Goal: Transaction & Acquisition: Purchase product/service

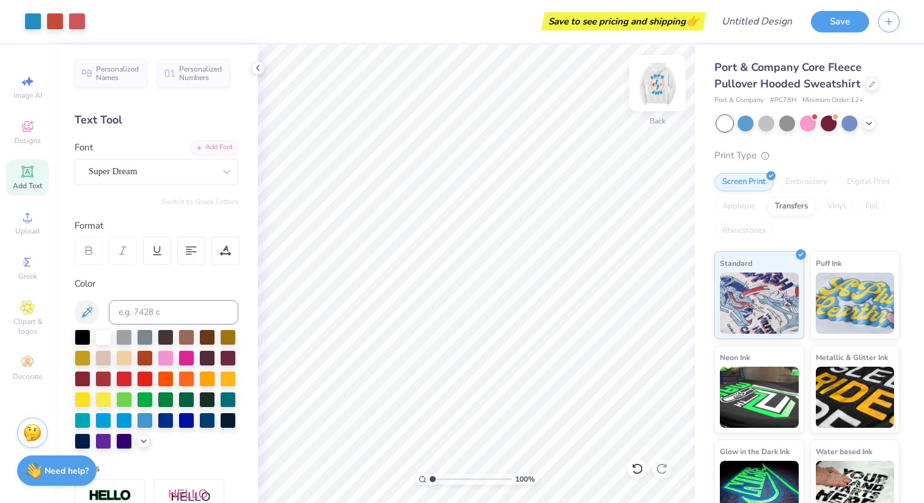
drag, startPoint x: 0, startPoint y: 0, endPoint x: 666, endPoint y: 78, distance: 670.2
click at [666, 78] on img at bounding box center [657, 83] width 49 height 49
click at [699, 75] on div "Port & Company Core Fleece Pullover Hooded Sweatshirt Port & Company # PC78H Mi…" at bounding box center [809, 286] width 229 height 483
click at [655, 89] on img at bounding box center [657, 83] width 49 height 49
click at [655, 89] on img at bounding box center [657, 83] width 24 height 24
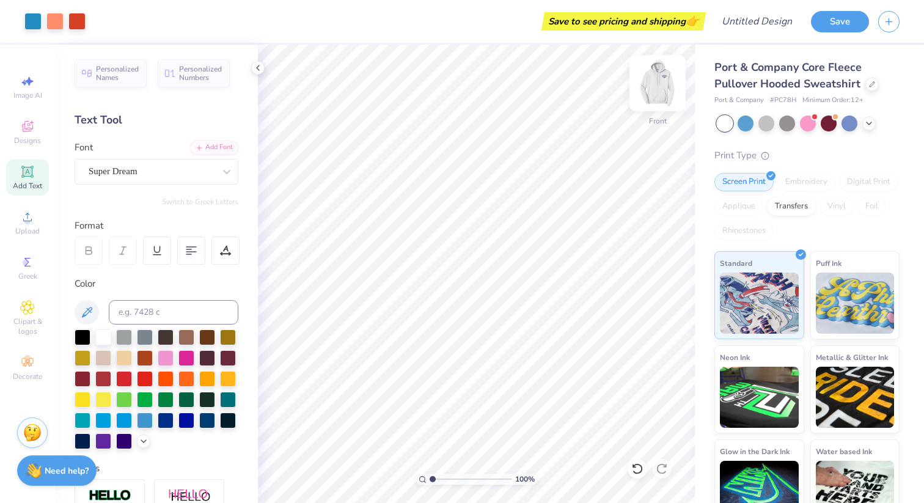
click at [651, 95] on img at bounding box center [657, 83] width 49 height 49
click at [651, 94] on img at bounding box center [657, 83] width 49 height 49
click at [651, 94] on img at bounding box center [657, 83] width 24 height 24
click at [651, 94] on img at bounding box center [657, 83] width 49 height 49
click at [766, 28] on input "Design Title" at bounding box center [772, 21] width 60 height 24
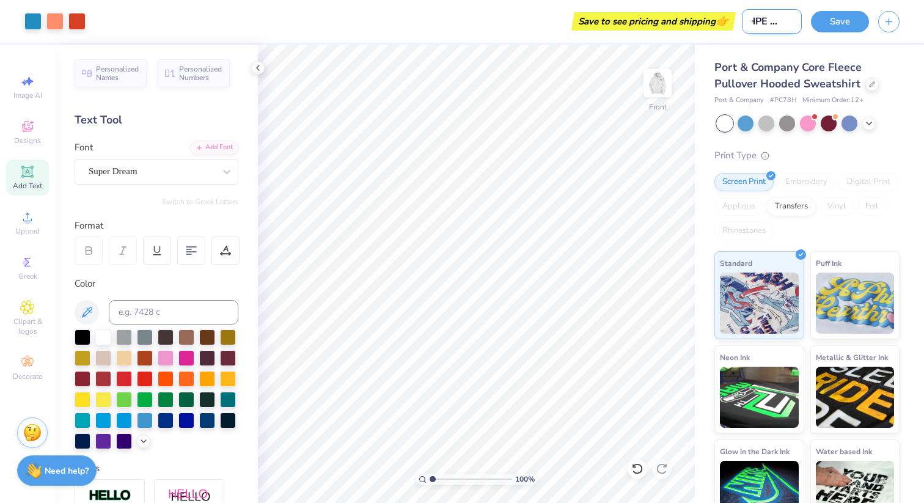
scroll to position [0, 12]
type input "SHPE SMU"
click at [842, 15] on button "Save" at bounding box center [840, 19] width 58 height 21
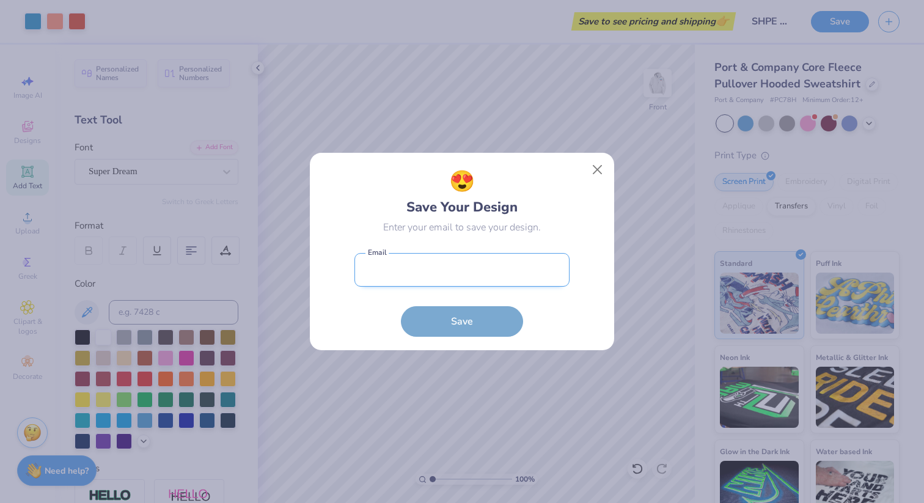
click at [432, 268] on input "email" at bounding box center [462, 270] width 215 height 34
type input "[EMAIL_ADDRESS][DOMAIN_NAME]"
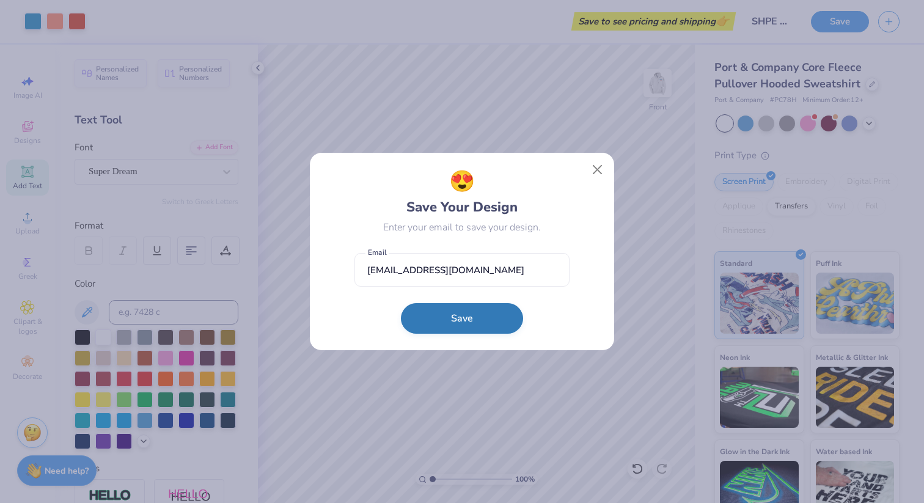
click at [465, 321] on button "Save" at bounding box center [462, 318] width 122 height 31
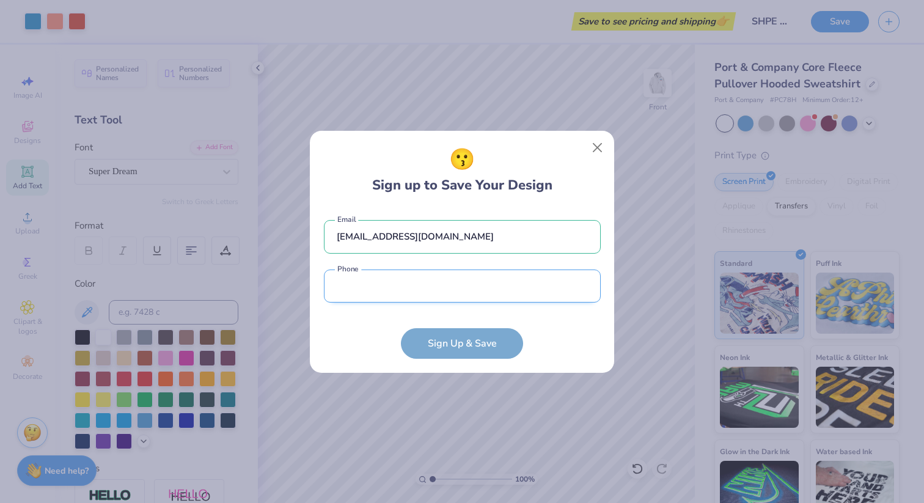
click at [460, 285] on input "tel" at bounding box center [462, 287] width 277 height 34
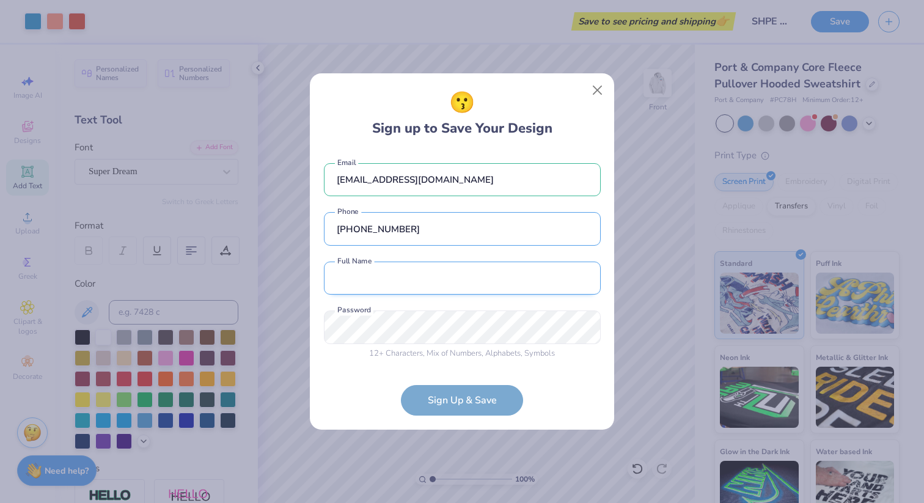
type input "[PHONE_NUMBER]"
click at [487, 274] on input "text" at bounding box center [462, 279] width 277 height 34
type input "[PERSON_NAME]"
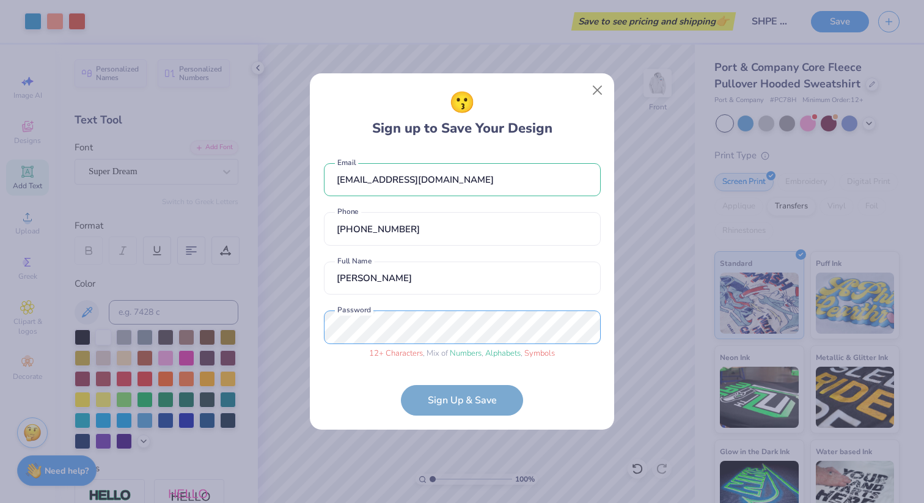
scroll to position [10, 0]
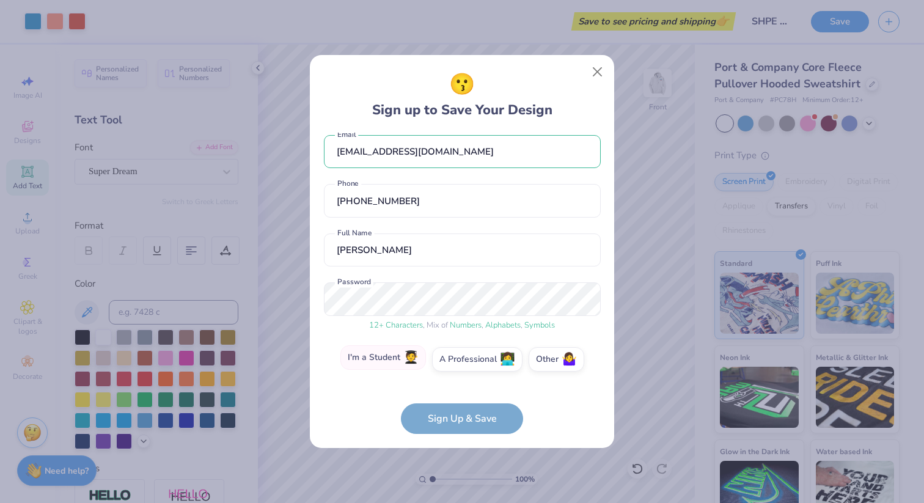
click at [417, 351] on span "🧑‍🎓" at bounding box center [410, 358] width 15 height 14
click at [458, 369] on input "I'm a Student 🧑‍🎓" at bounding box center [462, 373] width 8 height 8
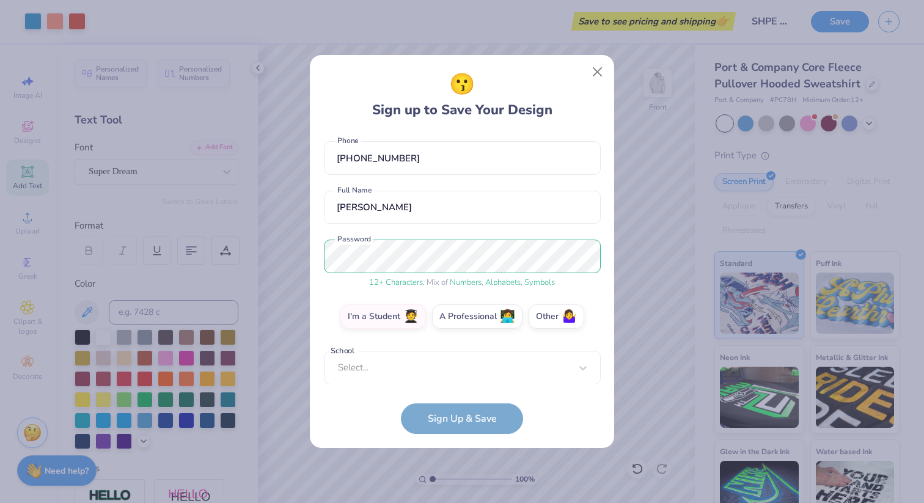
click at [450, 373] on div "[EMAIL_ADDRESS][DOMAIN_NAME] Email [PHONE_NUMBER] Phone [PERSON_NAME] Full Name…" at bounding box center [462, 259] width 277 height 252
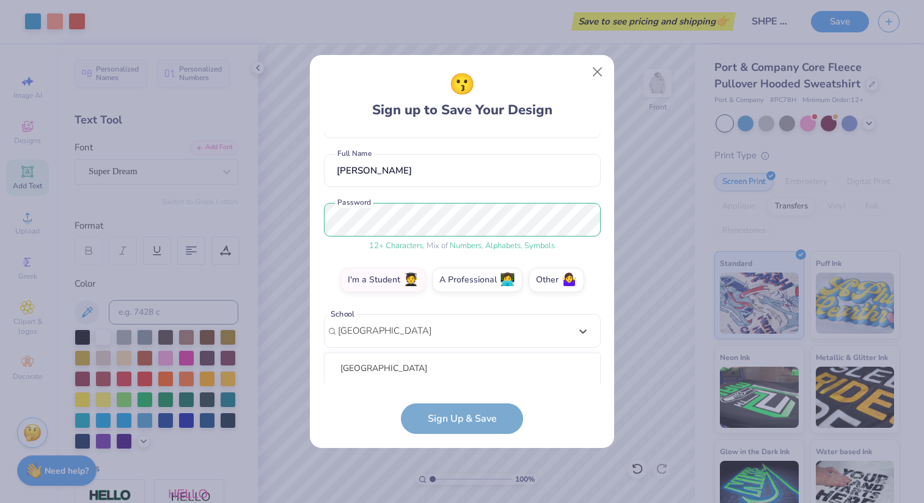
scroll to position [242, 0]
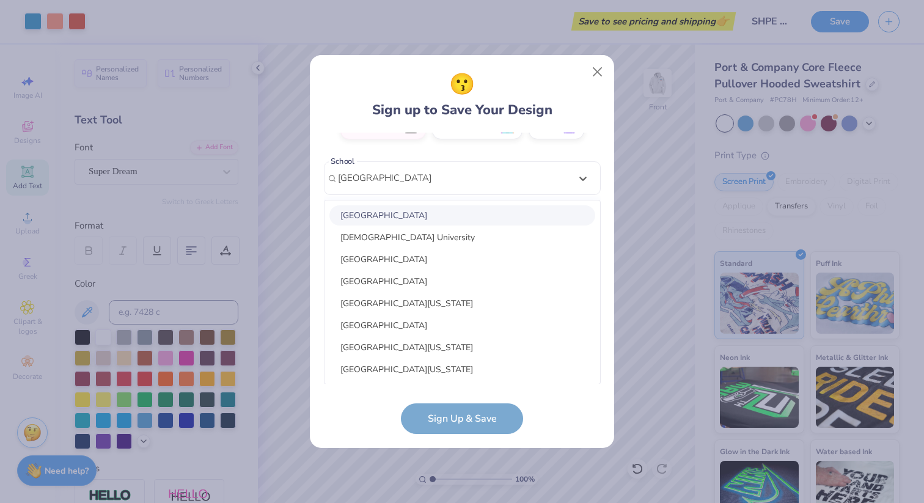
click at [461, 212] on div "[GEOGRAPHIC_DATA]" at bounding box center [462, 215] width 266 height 20
type input "[GEOGRAPHIC_DATA]"
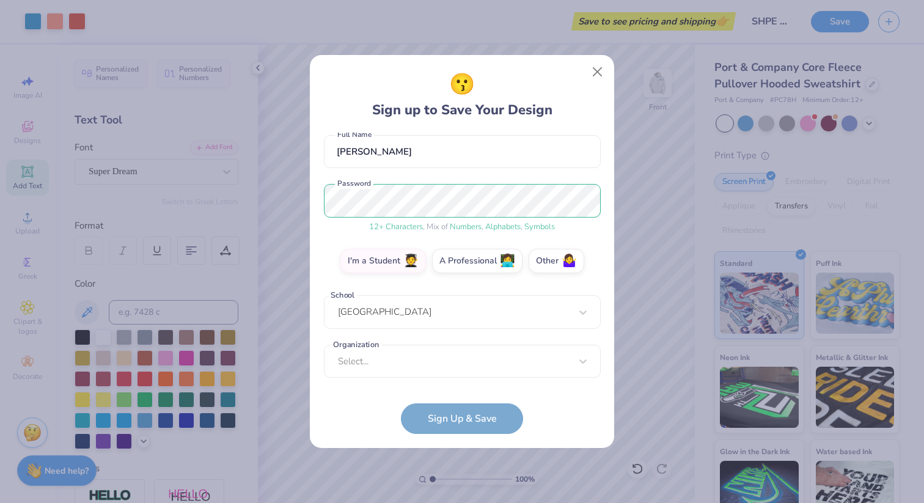
scroll to position [108, 0]
click at [480, 361] on div "option focused, 8 of 15. 15 results available. Use Up and Down to choose option…" at bounding box center [462, 456] width 277 height 223
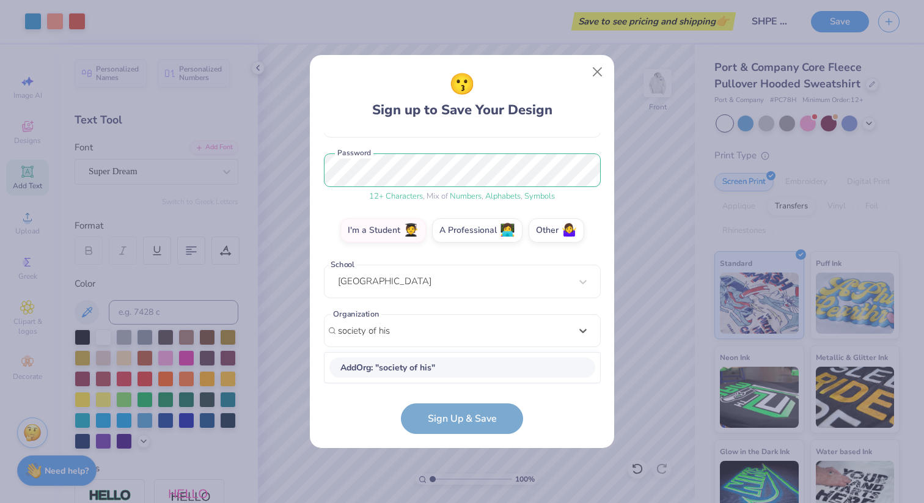
scroll to position [138, 0]
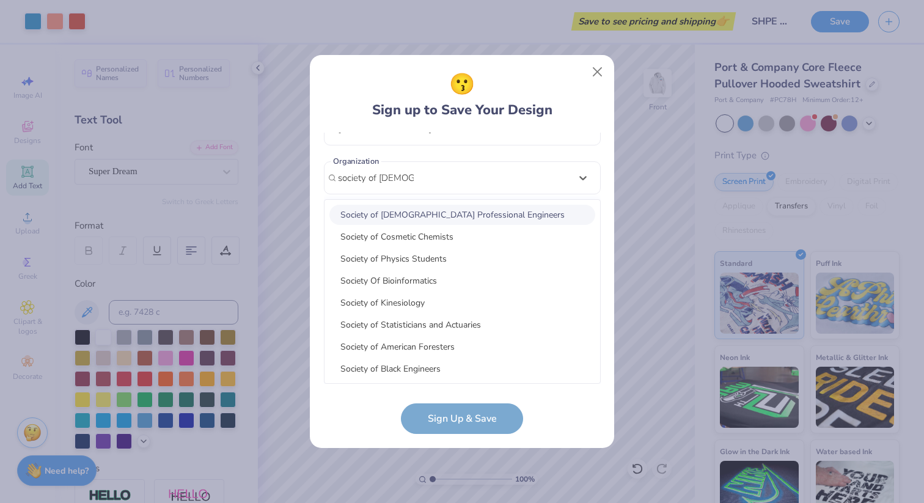
click at [481, 211] on div "Society of [DEMOGRAPHIC_DATA] Professional Engineers" at bounding box center [462, 215] width 266 height 20
type input "society of [DEMOGRAPHIC_DATA]"
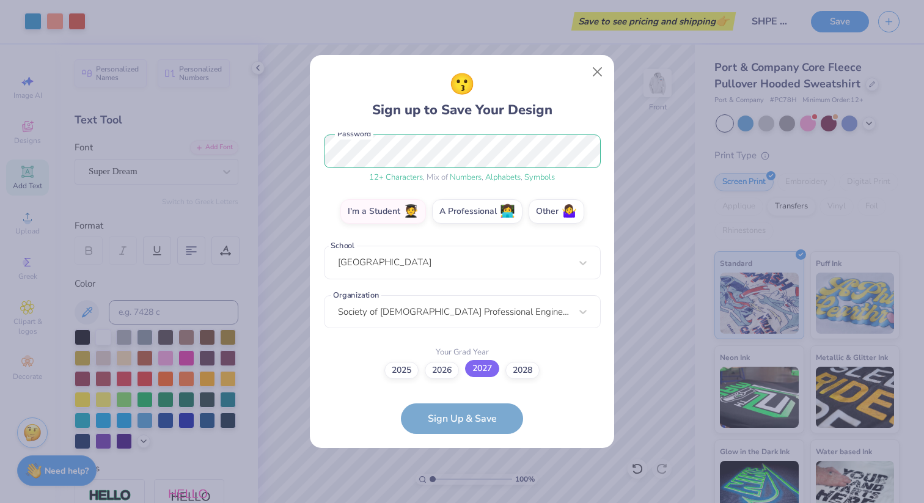
click at [480, 366] on label "2027" at bounding box center [482, 368] width 34 height 17
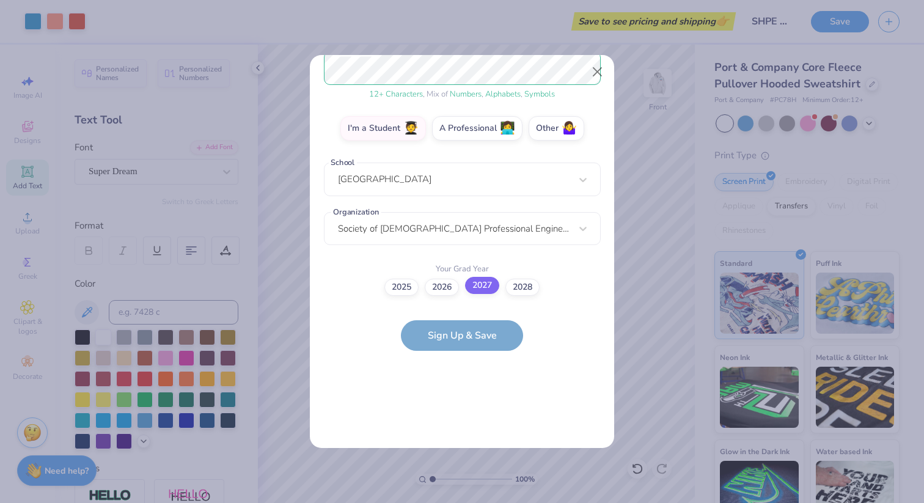
scroll to position [0, 0]
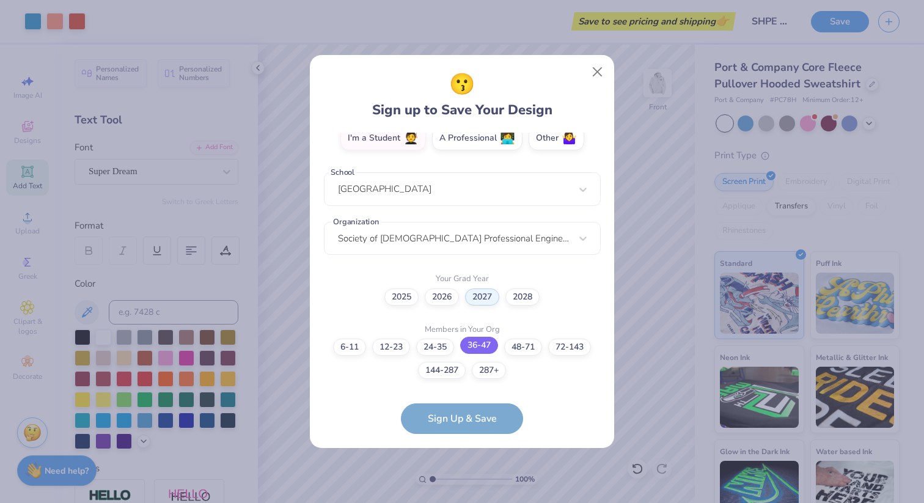
click at [474, 350] on label "36-47" at bounding box center [479, 345] width 38 height 17
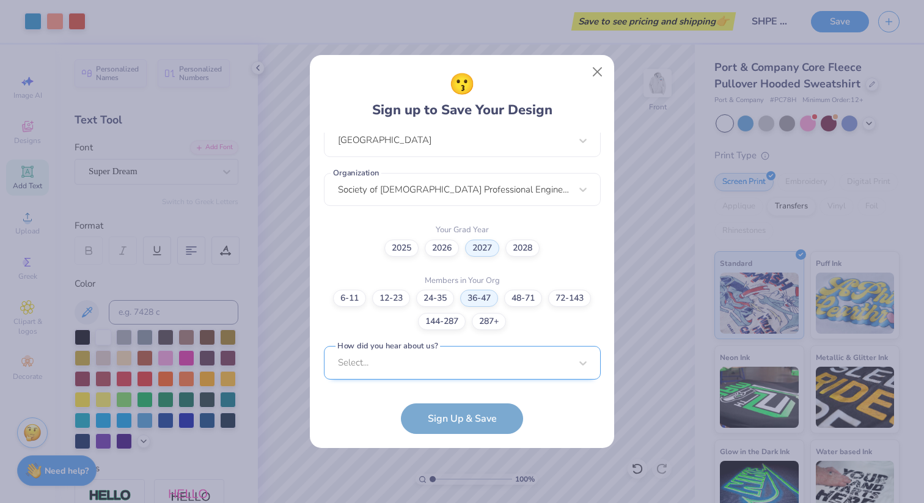
click at [443, 361] on div "Select..." at bounding box center [462, 363] width 277 height 34
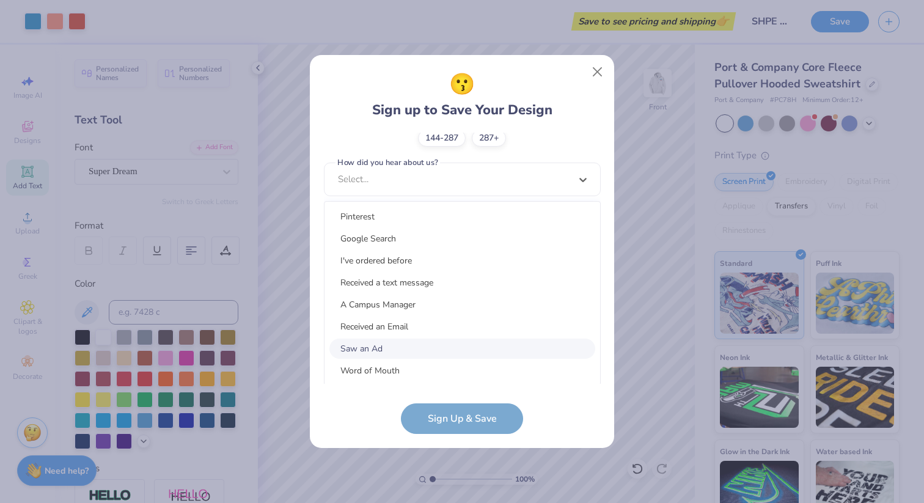
click at [433, 346] on div "Saw an Ad" at bounding box center [462, 349] width 266 height 20
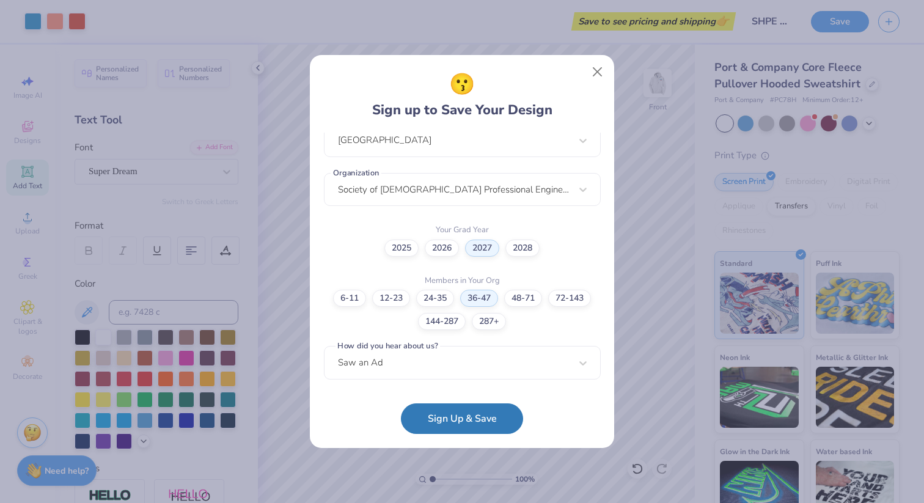
click at [476, 435] on div "😗 Sign up to Save Your Design [EMAIL_ADDRESS][DOMAIN_NAME] Email [PHONE_NUMBER]…" at bounding box center [462, 251] width 304 height 393
click at [476, 418] on button "Sign Up & Save" at bounding box center [462, 415] width 122 height 31
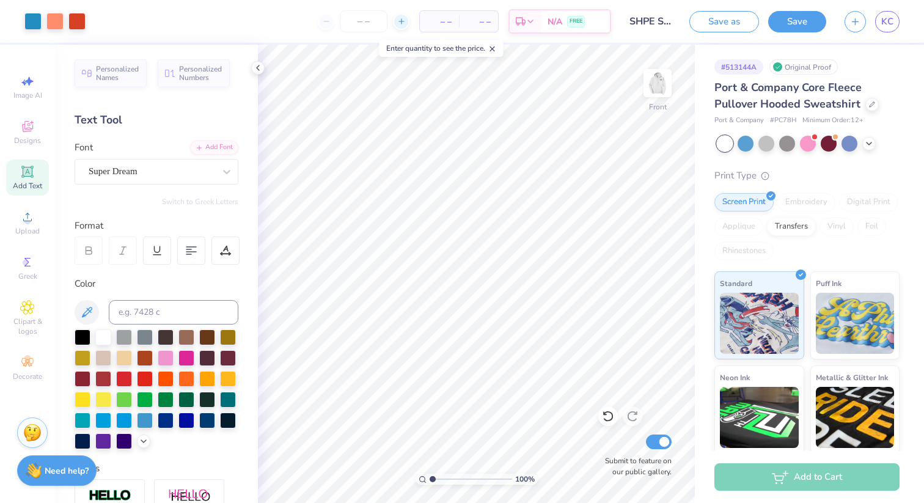
click at [400, 17] on icon at bounding box center [401, 21] width 9 height 9
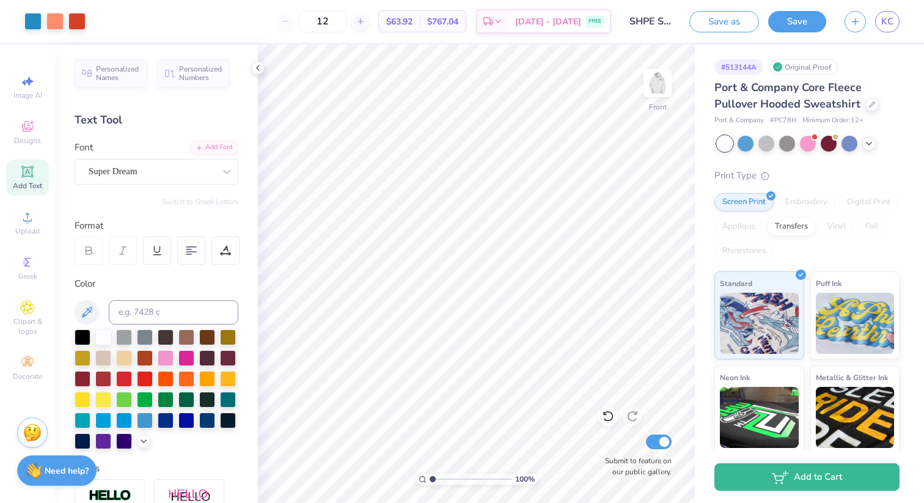
click at [308, 25] on div "12" at bounding box center [323, 21] width 92 height 22
click at [304, 21] on div "12" at bounding box center [323, 21] width 92 height 22
click at [455, 19] on span "$767.04" at bounding box center [442, 21] width 31 height 13
click at [458, 21] on span "$767.04" at bounding box center [442, 21] width 31 height 13
click at [413, 24] on span "$63.92" at bounding box center [399, 21] width 26 height 13
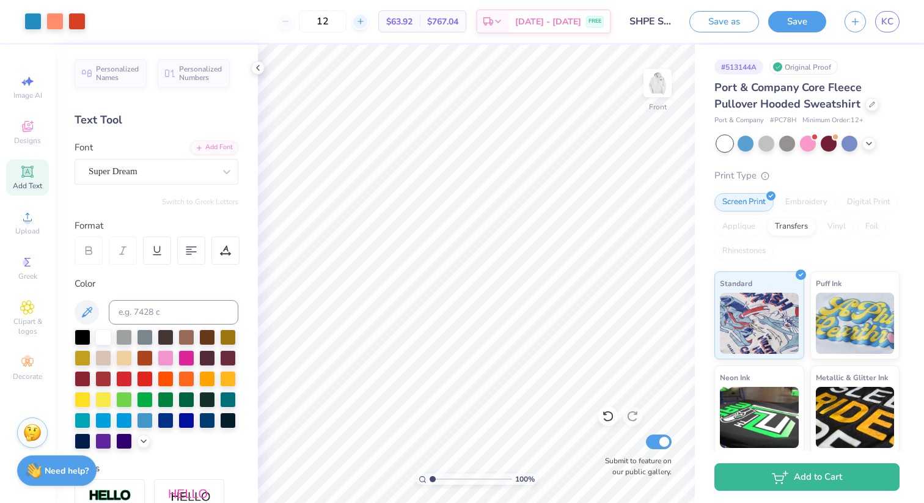
click at [365, 23] on icon at bounding box center [360, 21] width 9 height 9
click at [303, 17] on div "13 $62.26 Per Item $809.38 Total Est. Delivery [DATE] - [DATE] FREE" at bounding box center [353, 21] width 516 height 43
click at [315, 19] on div "13" at bounding box center [323, 21] width 92 height 22
click at [290, 19] on icon at bounding box center [285, 21] width 9 height 9
type input "12"
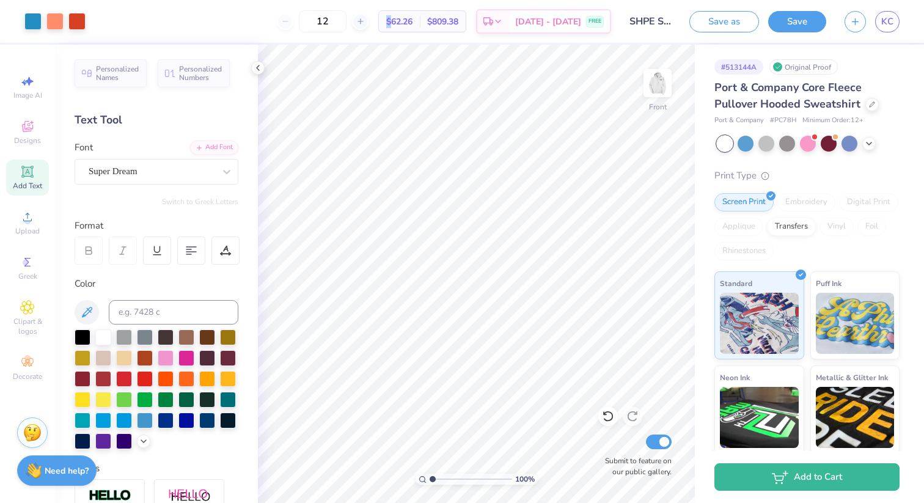
click at [309, 19] on div "12" at bounding box center [323, 21] width 92 height 22
click at [388, 43] on div "Art colors 12 $63.92 Per Item $767.04 Total Est. Delivery [DATE] - [DATE] FREE …" at bounding box center [462, 251] width 924 height 503
click at [653, 86] on img at bounding box center [657, 83] width 49 height 49
click at [653, 86] on img at bounding box center [657, 83] width 24 height 24
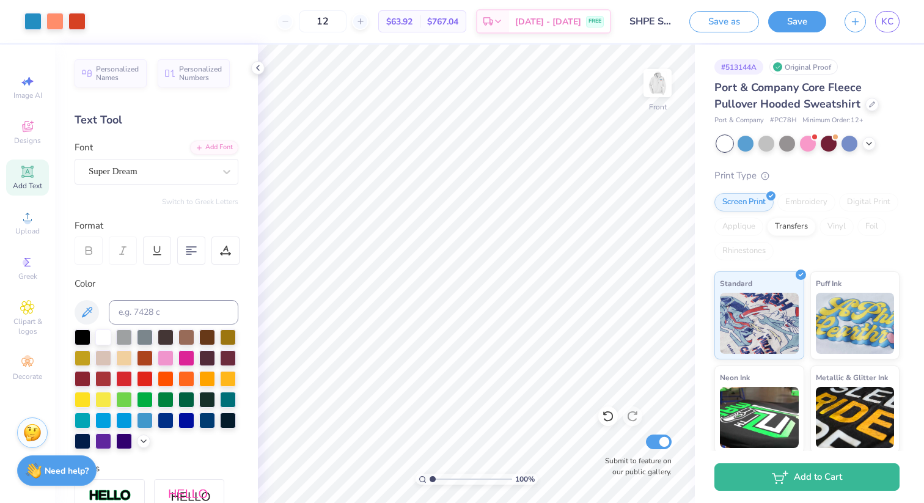
click at [653, 86] on img at bounding box center [657, 83] width 24 height 24
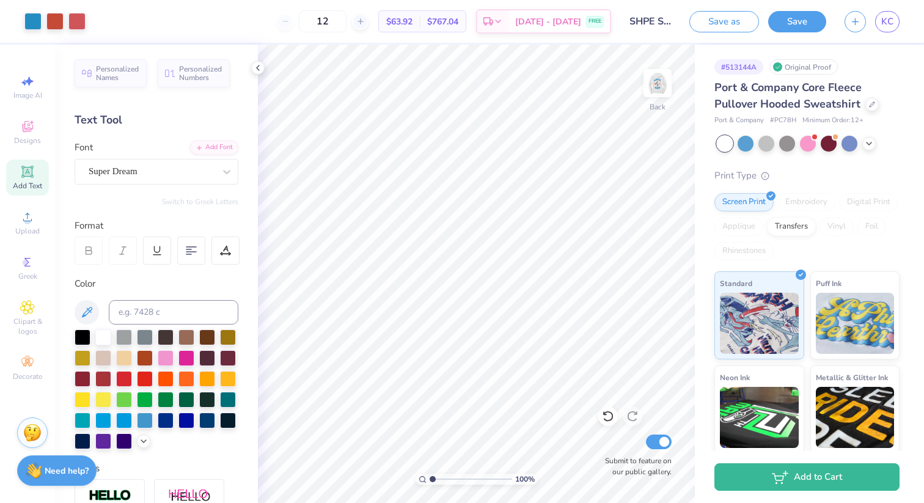
click at [653, 86] on img at bounding box center [657, 83] width 24 height 24
type input "6.42"
click at [663, 70] on div at bounding box center [658, 83] width 56 height 56
click at [663, 71] on img at bounding box center [657, 83] width 24 height 24
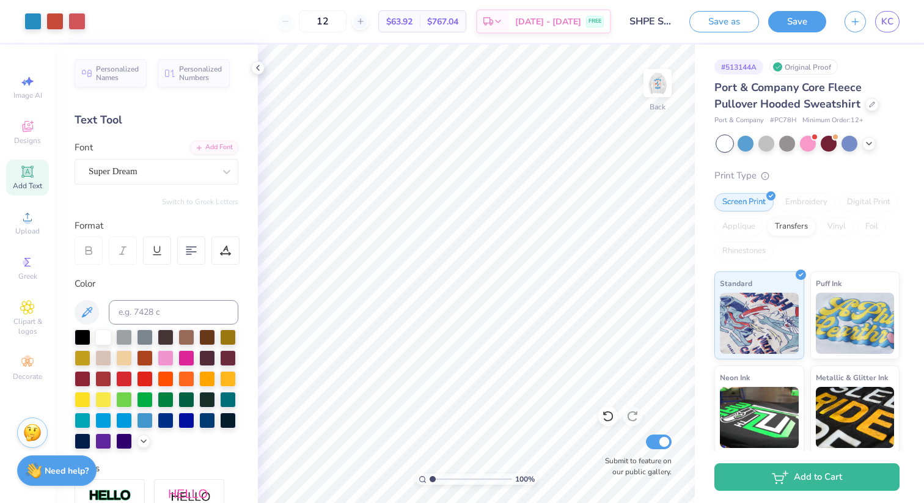
click at [663, 71] on img at bounding box center [657, 83] width 24 height 24
click at [663, 68] on img at bounding box center [657, 83] width 49 height 49
click at [650, 84] on img at bounding box center [657, 83] width 49 height 49
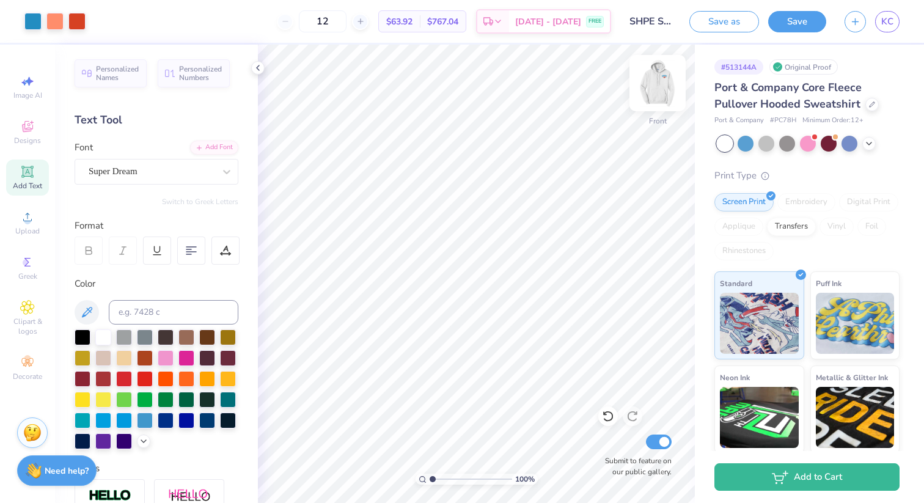
click at [658, 85] on img at bounding box center [657, 83] width 49 height 49
click at [658, 85] on img at bounding box center [657, 83] width 24 height 24
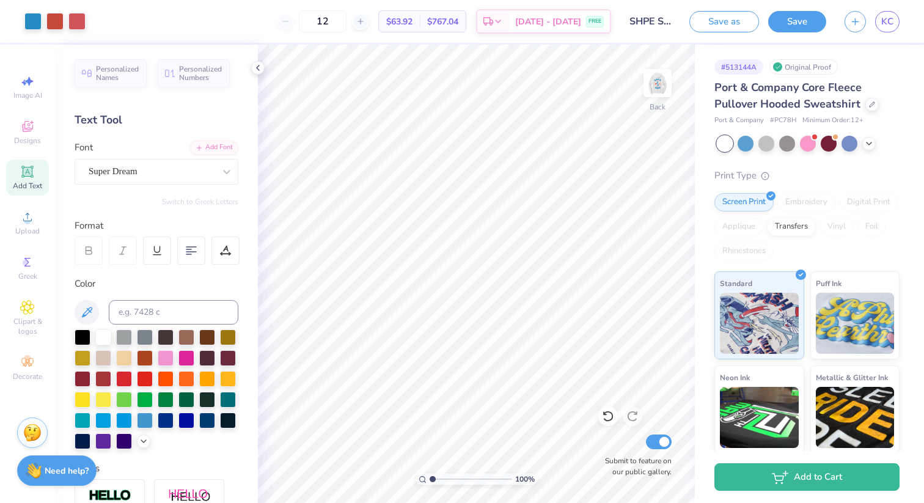
click at [658, 85] on img at bounding box center [657, 83] width 24 height 24
click at [658, 86] on img at bounding box center [657, 83] width 49 height 49
click at [658, 87] on img at bounding box center [657, 83] width 49 height 49
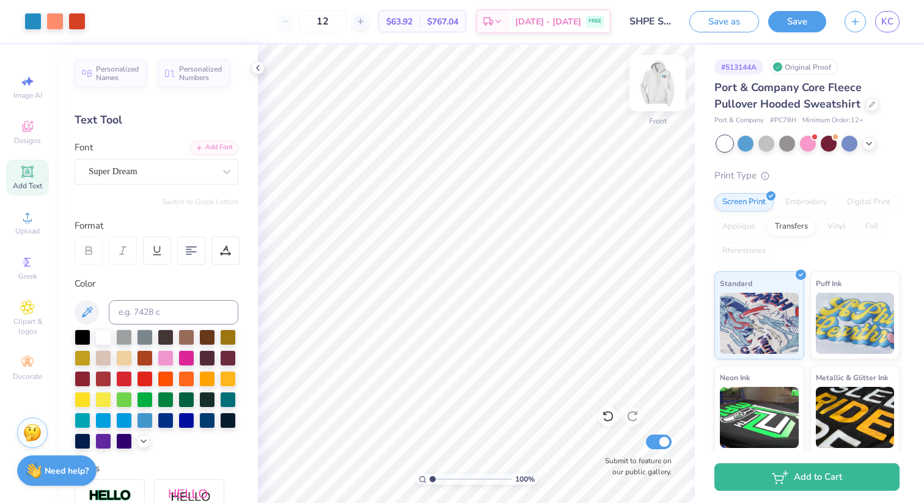
click at [658, 88] on img at bounding box center [657, 83] width 49 height 49
click at [658, 89] on img at bounding box center [657, 83] width 49 height 49
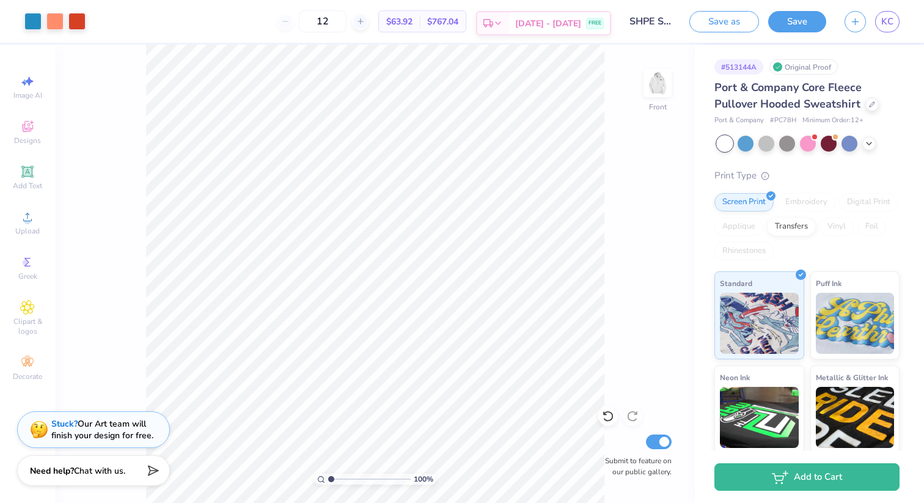
click at [567, 23] on span "[DATE] - [DATE]" at bounding box center [548, 23] width 66 height 13
click at [645, 112] on div "Front" at bounding box center [658, 90] width 28 height 43
click at [655, 93] on img at bounding box center [657, 83] width 49 height 49
click at [655, 93] on img at bounding box center [657, 83] width 24 height 24
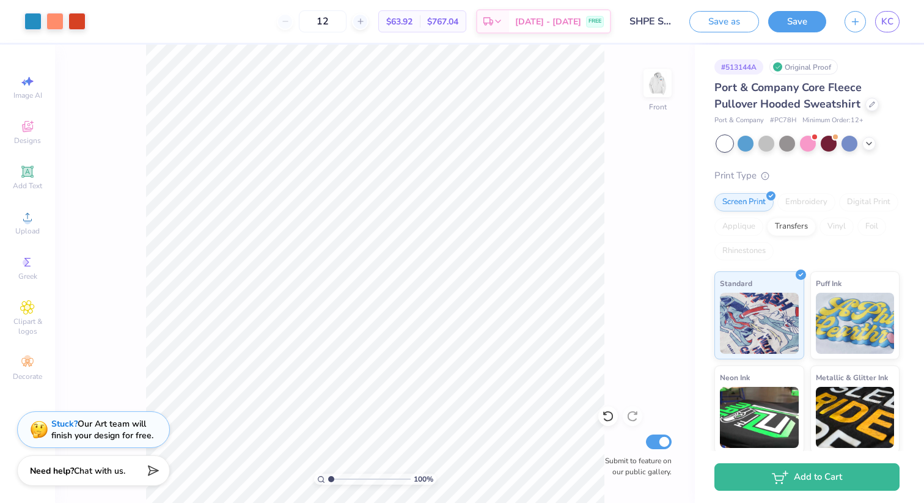
click at [655, 93] on img at bounding box center [657, 83] width 24 height 24
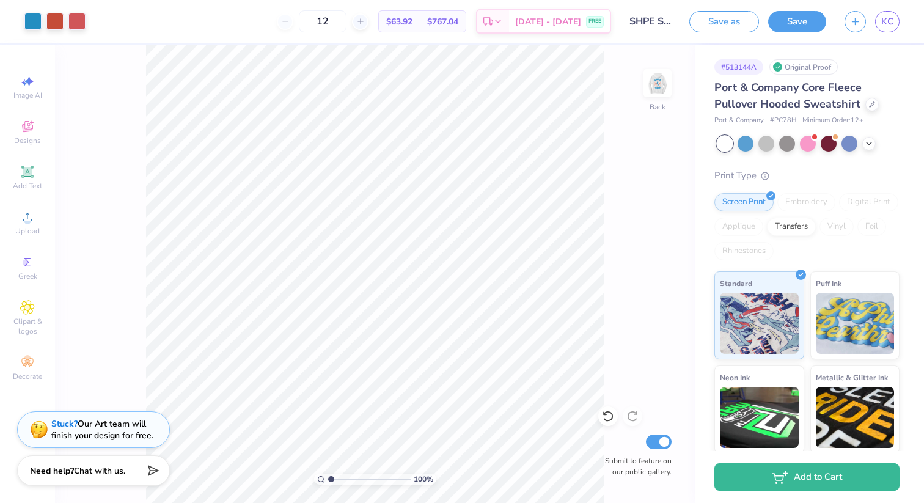
click at [655, 93] on img at bounding box center [657, 83] width 24 height 24
click at [444, 17] on div "$767.04 Total" at bounding box center [443, 21] width 46 height 21
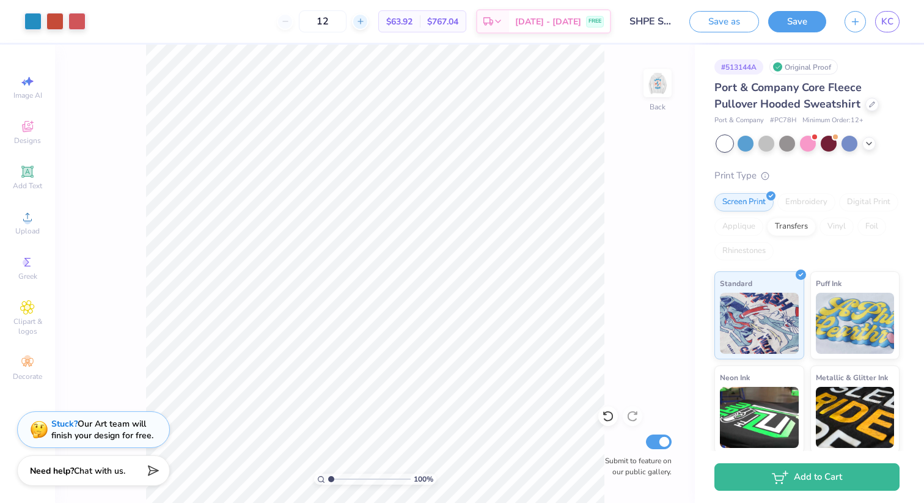
click at [365, 23] on icon at bounding box center [360, 21] width 9 height 9
click at [293, 23] on div at bounding box center [285, 21] width 17 height 17
click at [313, 22] on div "12" at bounding box center [323, 21] width 92 height 22
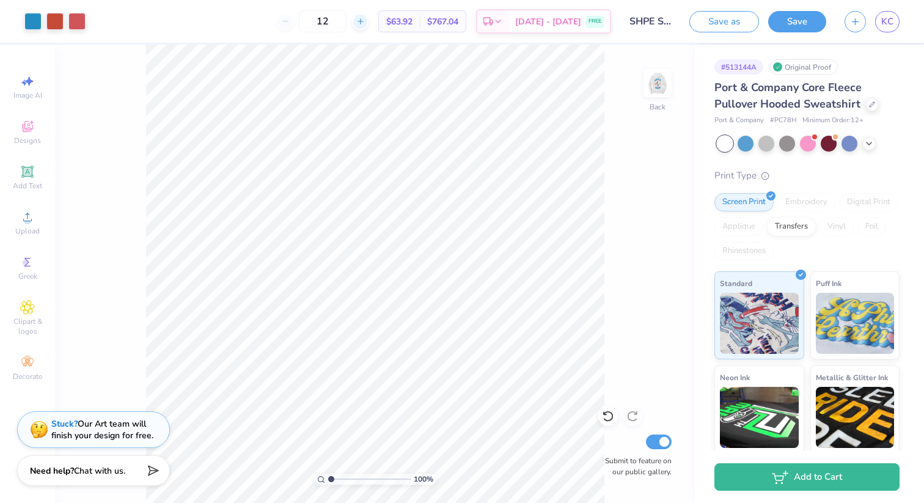
click at [365, 24] on icon at bounding box center [360, 21] width 9 height 9
click at [369, 24] on div "13" at bounding box center [323, 21] width 92 height 22
click at [365, 24] on icon at bounding box center [360, 21] width 9 height 9
type input "15"
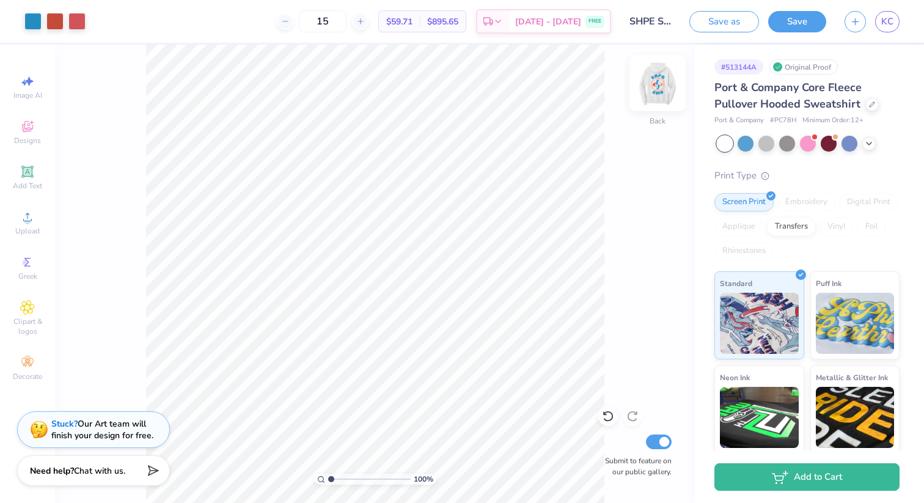
click at [663, 89] on img at bounding box center [657, 83] width 49 height 49
click at [656, 81] on img at bounding box center [657, 83] width 49 height 49
click at [656, 81] on img at bounding box center [657, 83] width 24 height 24
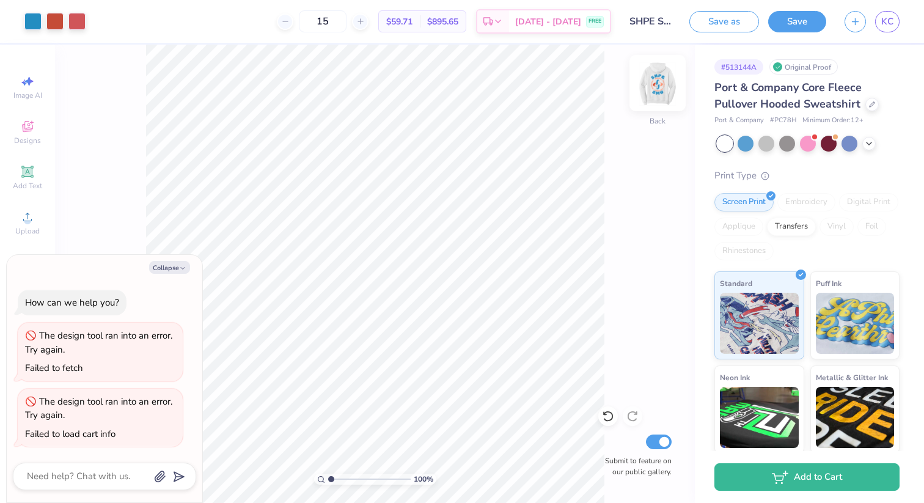
click at [661, 83] on img at bounding box center [657, 83] width 49 height 49
click at [661, 83] on img at bounding box center [657, 83] width 24 height 24
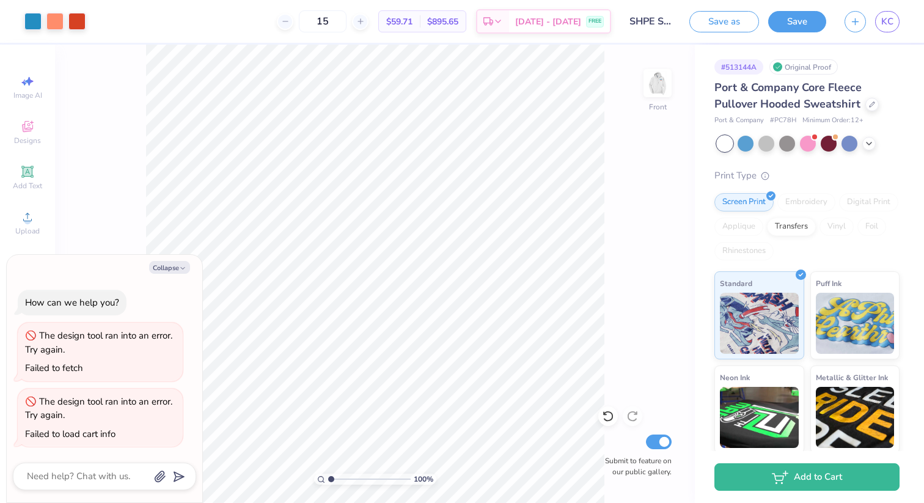
click at [661, 83] on img at bounding box center [657, 83] width 24 height 24
click at [662, 82] on img at bounding box center [657, 83] width 49 height 49
click at [662, 82] on img at bounding box center [657, 83] width 24 height 24
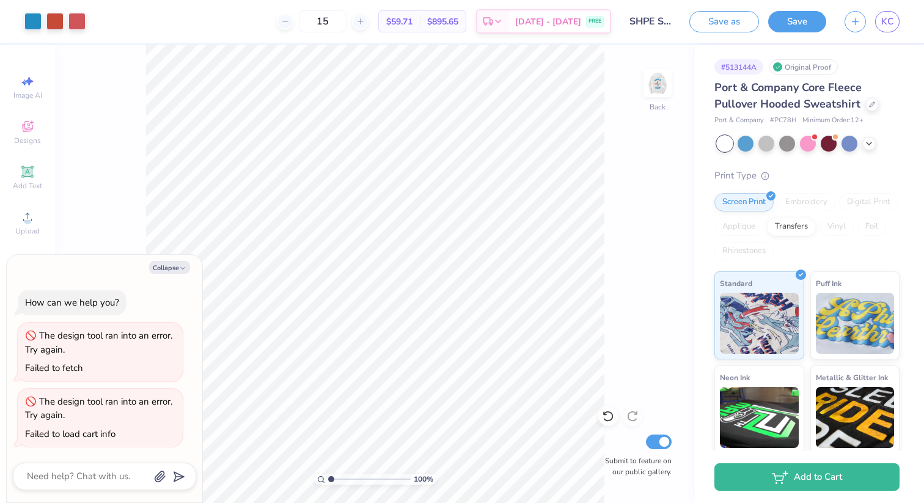
click at [662, 82] on img at bounding box center [657, 83] width 24 height 24
click at [660, 79] on img at bounding box center [657, 83] width 49 height 49
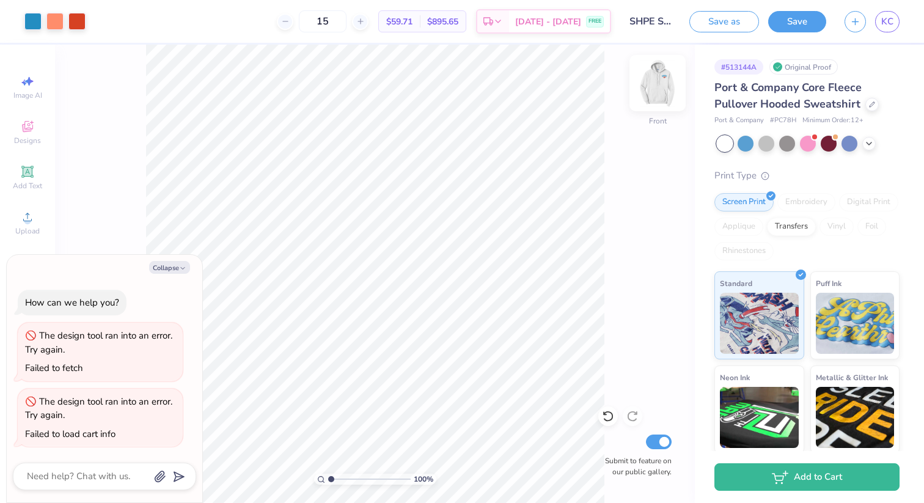
click at [658, 75] on img at bounding box center [657, 83] width 49 height 49
click at [658, 75] on img at bounding box center [657, 83] width 24 height 24
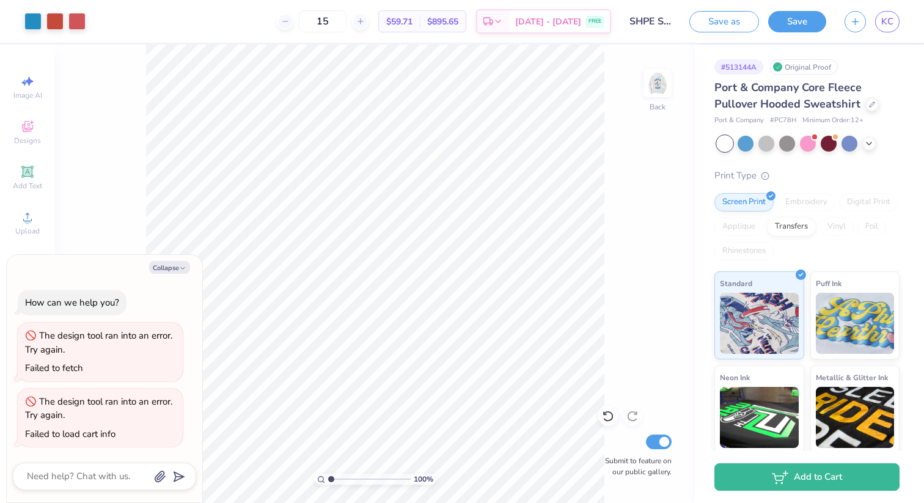
click at [658, 75] on img at bounding box center [657, 83] width 24 height 24
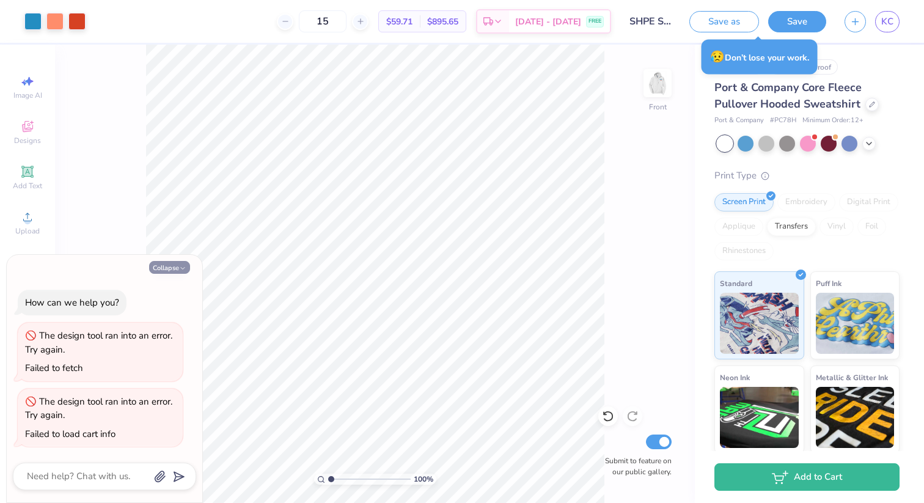
click at [168, 265] on button "Collapse" at bounding box center [169, 267] width 41 height 13
type textarea "x"
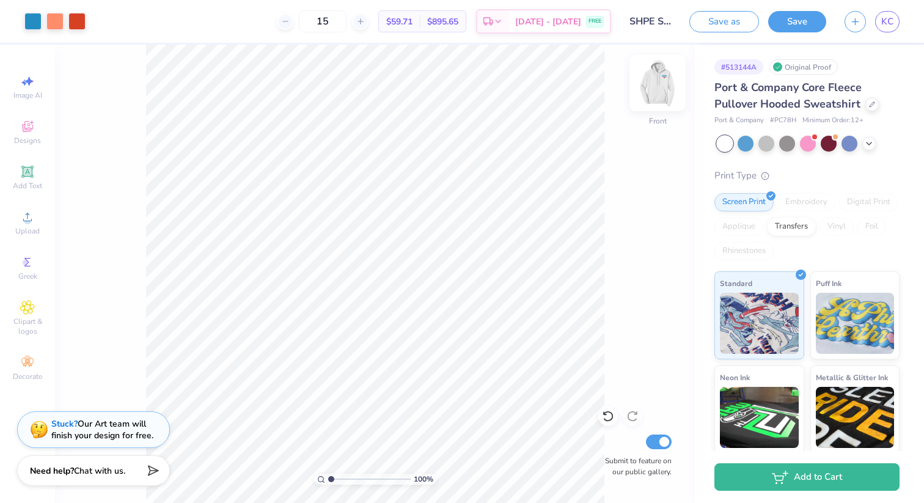
click at [666, 77] on img at bounding box center [657, 83] width 49 height 49
click at [666, 77] on img at bounding box center [657, 83] width 24 height 24
click at [666, 77] on img at bounding box center [657, 83] width 49 height 49
click at [666, 77] on img at bounding box center [657, 83] width 24 height 24
click at [666, 77] on img at bounding box center [657, 83] width 49 height 49
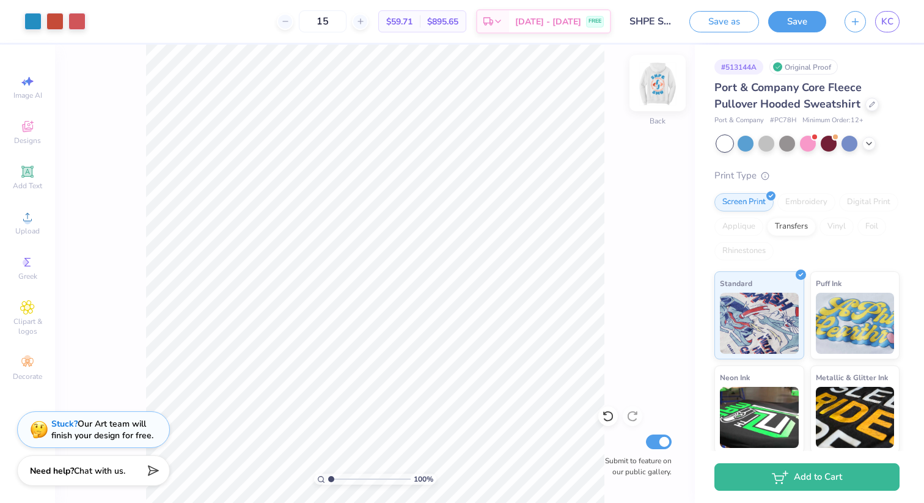
click at [660, 94] on img at bounding box center [657, 83] width 49 height 49
click at [660, 94] on img at bounding box center [657, 83] width 24 height 24
click at [655, 76] on img at bounding box center [657, 83] width 49 height 49
type input "6.43"
click at [649, 87] on img at bounding box center [657, 83] width 49 height 49
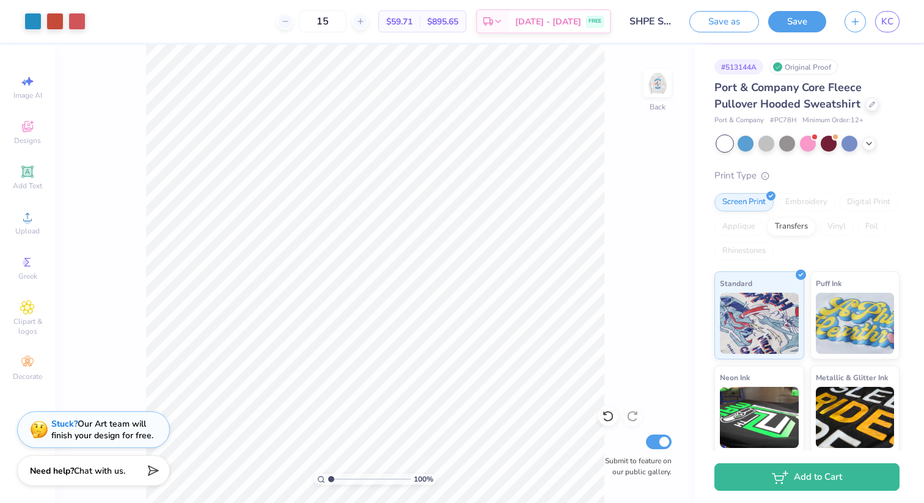
click at [649, 87] on img at bounding box center [657, 83] width 24 height 24
click at [649, 95] on img at bounding box center [657, 83] width 49 height 49
click at [748, 147] on div at bounding box center [746, 142] width 16 height 16
click at [728, 142] on div at bounding box center [725, 144] width 16 height 16
click at [870, 145] on icon at bounding box center [869, 143] width 10 height 10
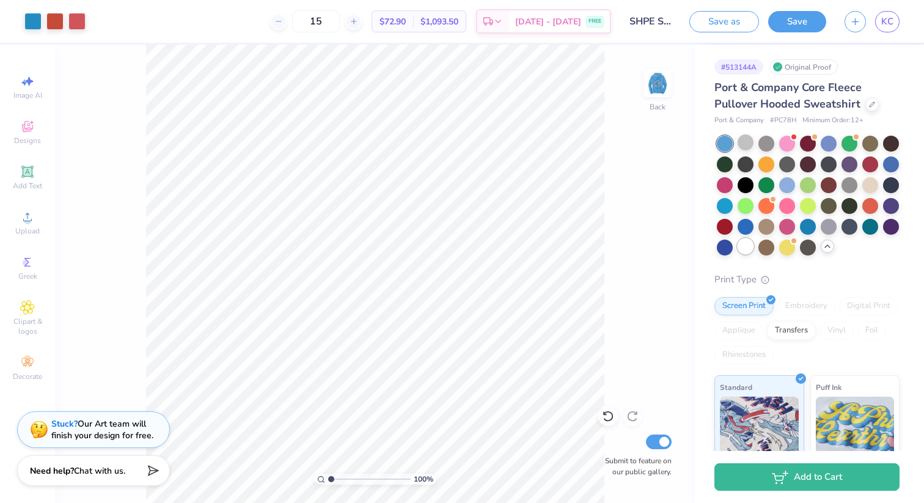
click at [740, 248] on div at bounding box center [746, 246] width 16 height 16
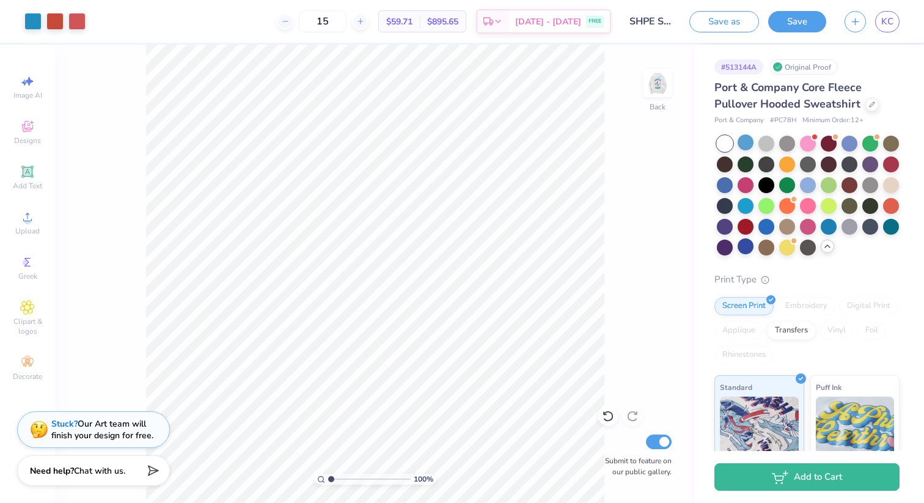
click at [642, 244] on div "100 % Back Submit to feature on our public gallery." at bounding box center [375, 274] width 640 height 458
click at [663, 65] on img at bounding box center [657, 83] width 49 height 49
click at [663, 65] on div "100 % Front Submit to feature on our public gallery." at bounding box center [375, 274] width 640 height 458
click at [669, 84] on img at bounding box center [657, 83] width 49 height 49
click at [669, 84] on img at bounding box center [657, 83] width 24 height 24
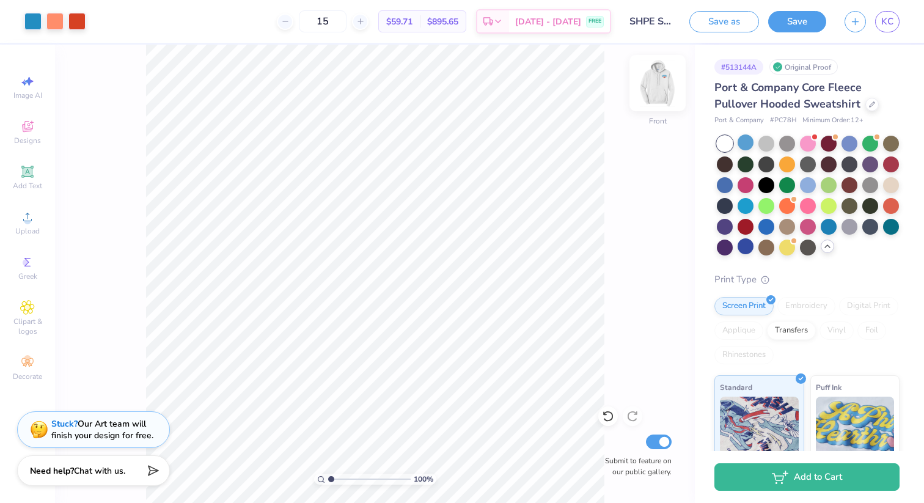
click at [652, 90] on img at bounding box center [657, 83] width 49 height 49
click at [652, 90] on img at bounding box center [657, 83] width 24 height 24
click at [643, 90] on div "100 % Front Submit to feature on our public gallery." at bounding box center [375, 274] width 640 height 458
click at [649, 76] on img at bounding box center [657, 83] width 49 height 49
click at [663, 93] on img at bounding box center [657, 83] width 49 height 49
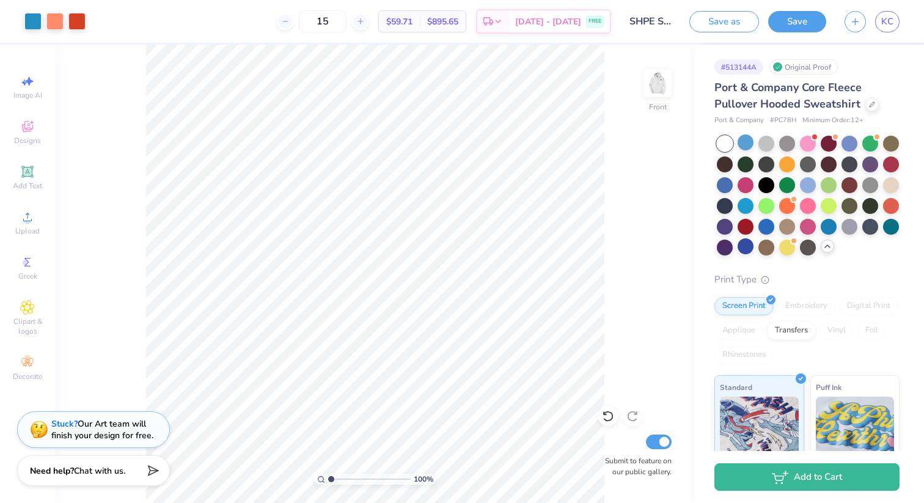
click at [663, 93] on img at bounding box center [657, 83] width 24 height 24
click at [783, 23] on button "Save" at bounding box center [797, 19] width 58 height 21
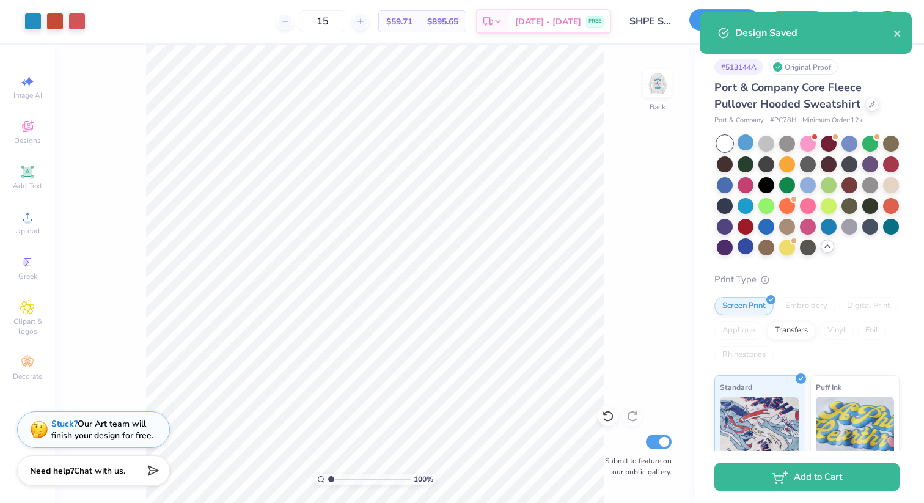
click at [697, 18] on button "Save as" at bounding box center [724, 19] width 70 height 21
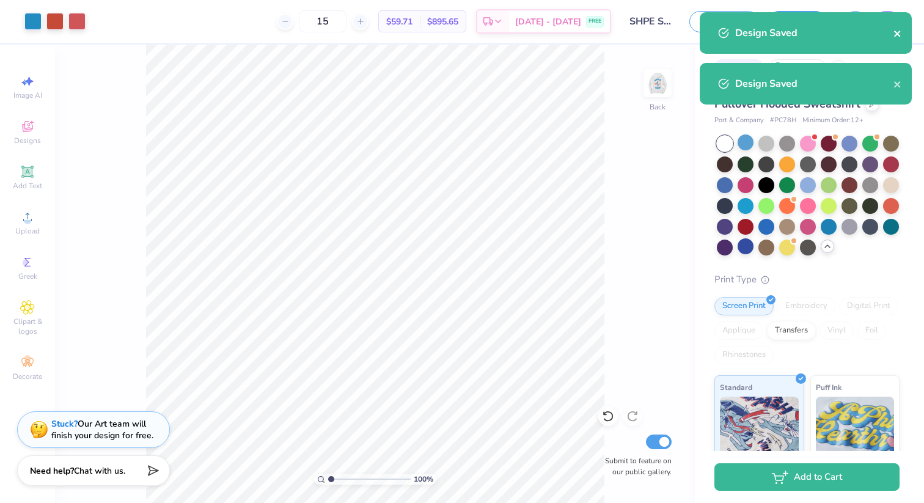
click at [894, 34] on icon "close" at bounding box center [898, 34] width 9 height 10
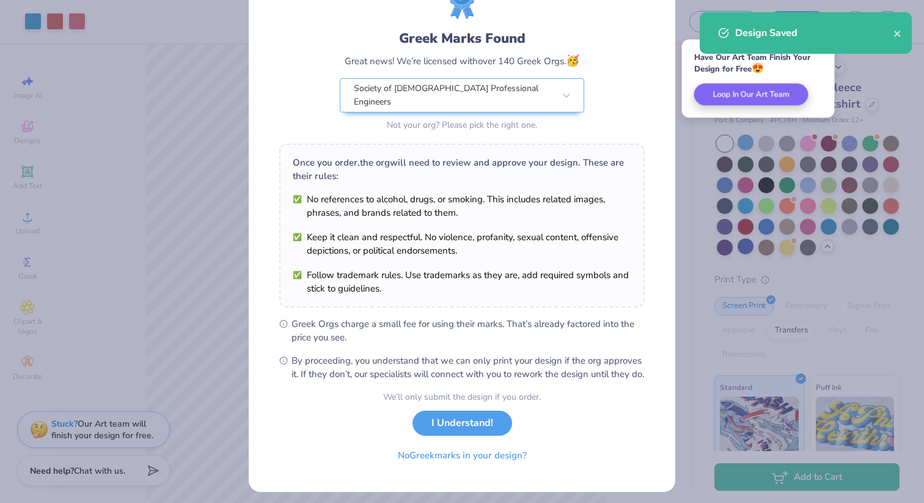
scroll to position [62, 0]
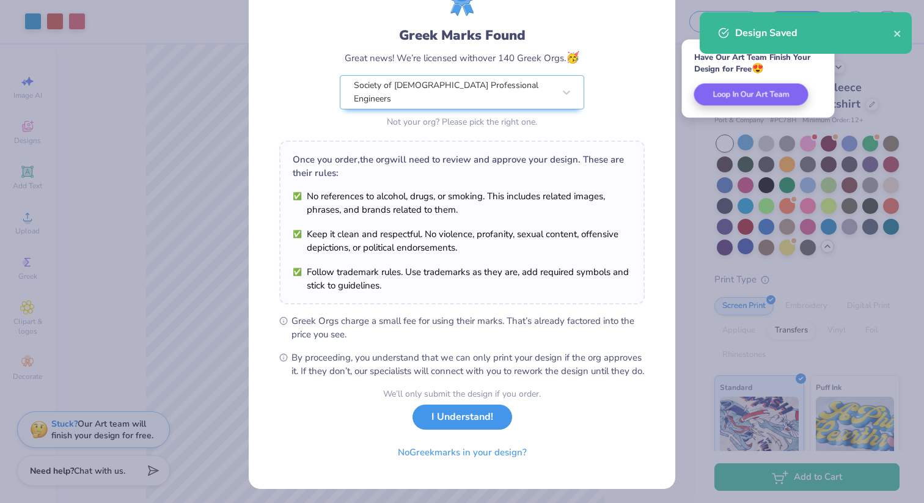
click at [471, 424] on button "I Understand!" at bounding box center [463, 417] width 100 height 25
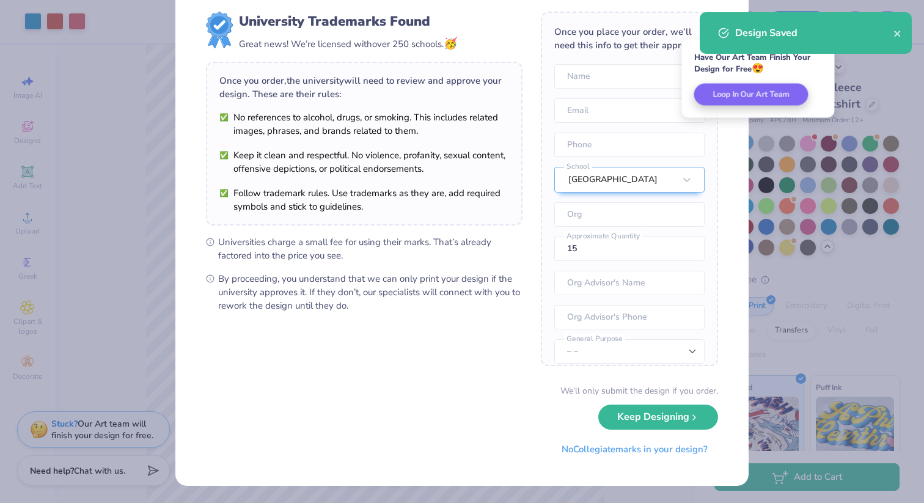
scroll to position [0, 0]
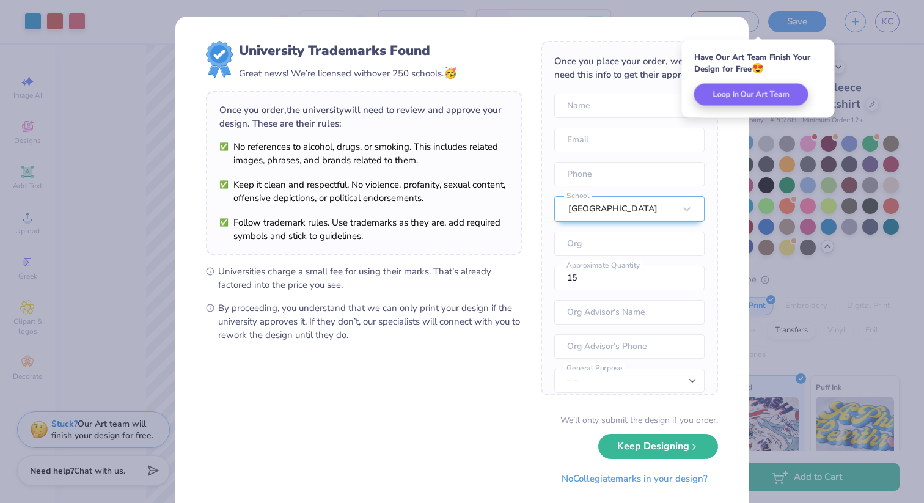
click at [637, 17] on div "University Trademarks Found Great news! We’re licensed with over 250 schools. 🥳…" at bounding box center [461, 266] width 573 height 499
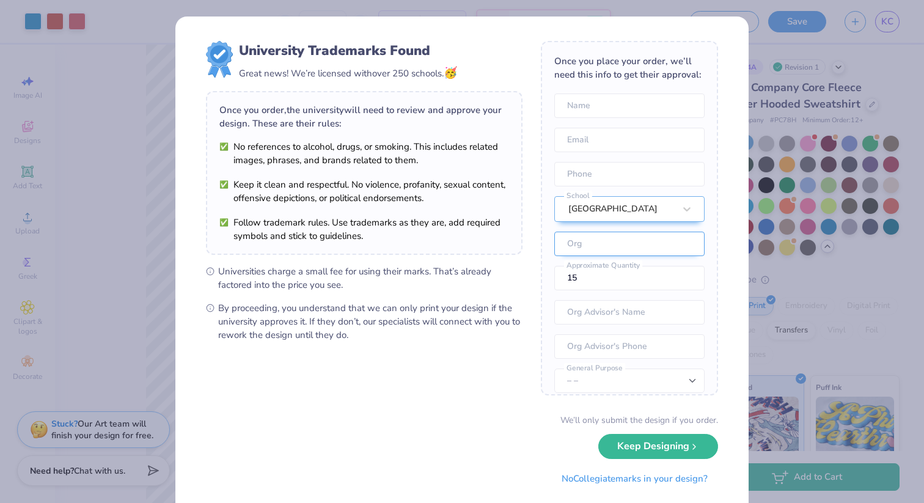
scroll to position [54, 0]
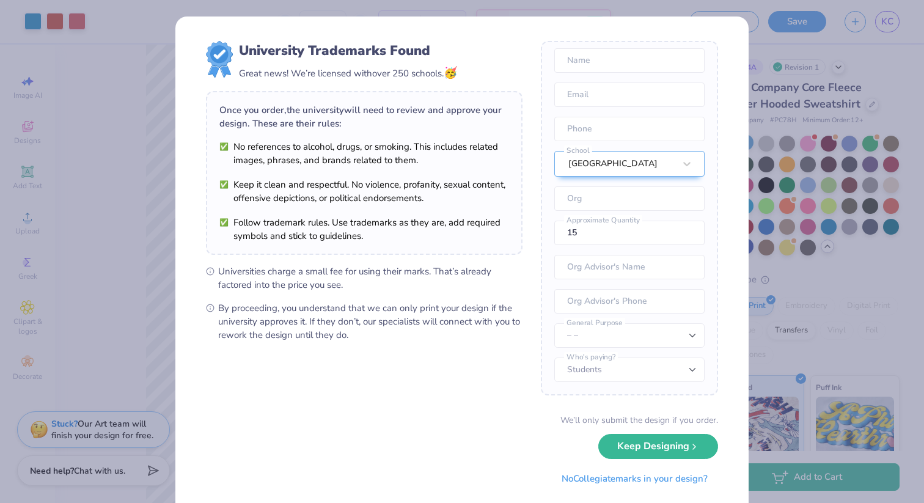
click at [762, 100] on div "University Trademarks Found Great news! We’re licensed with over 250 schools. 🥳…" at bounding box center [462, 251] width 924 height 503
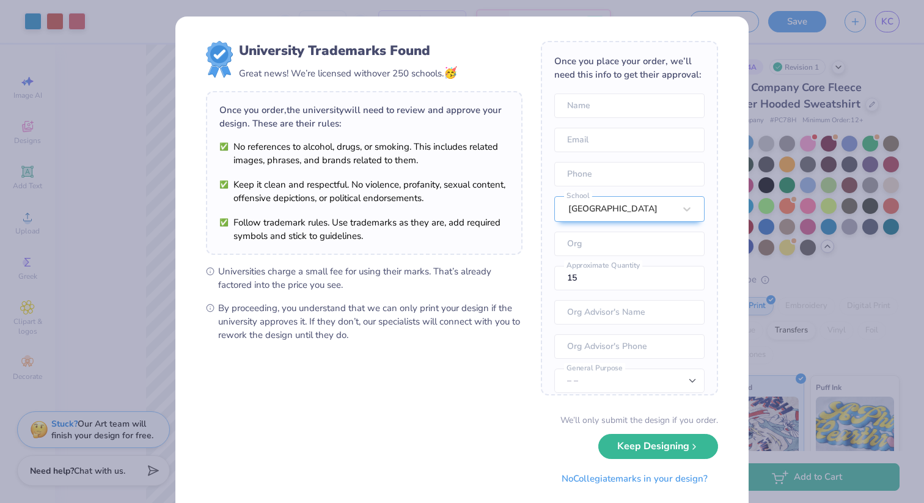
click at [640, 121] on div "Once you place your order, we’ll need this info to get their approval: Name Ema…" at bounding box center [629, 218] width 177 height 355
click at [721, 24] on div "University Trademarks Found Great news! We’re licensed with over 250 schools. 🥳…" at bounding box center [461, 266] width 573 height 499
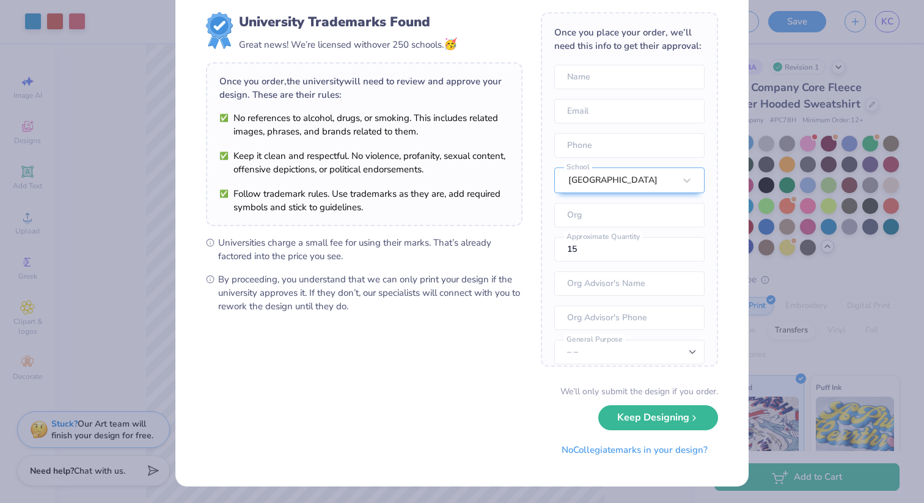
click at [583, 396] on div "We’ll only submit the design if you order." at bounding box center [639, 391] width 158 height 13
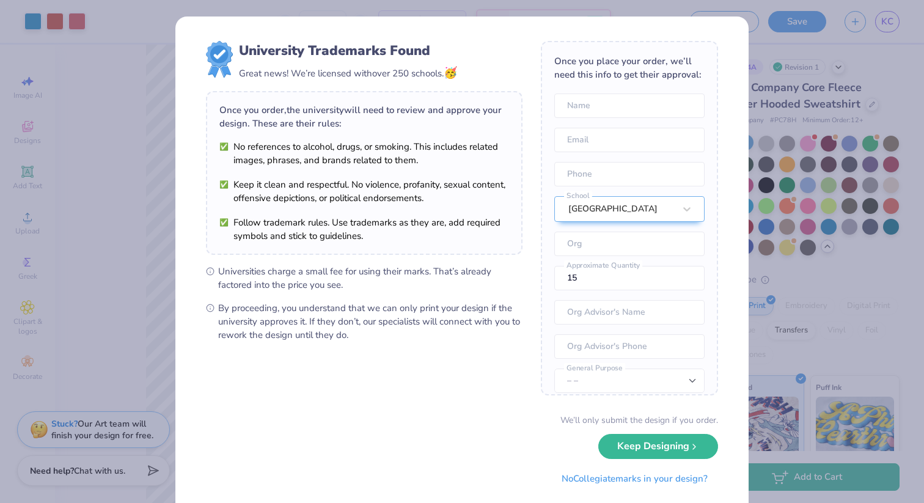
scroll to position [54, 0]
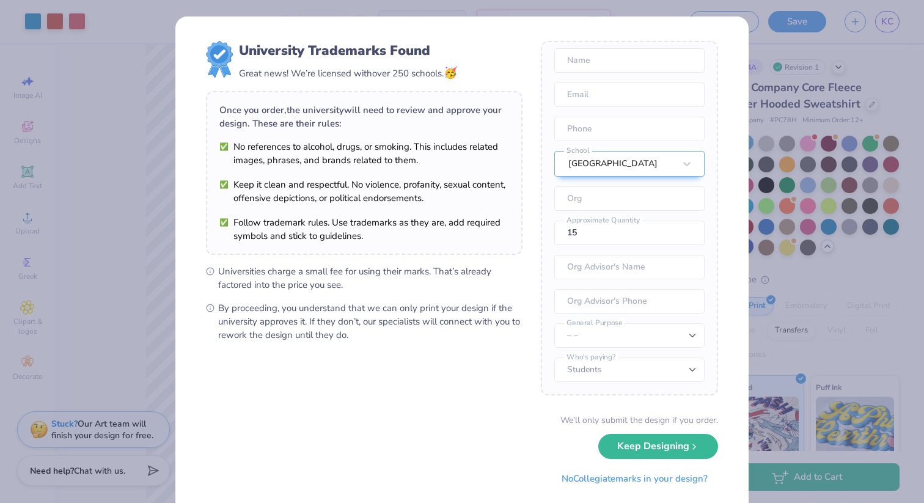
click at [751, 47] on div "University Trademarks Found Great news! We’re licensed with over 250 schools. 🥳…" at bounding box center [462, 251] width 924 height 503
click at [743, 11] on div "University Trademarks Found Great news! We’re licensed with over 250 schools. 🥳…" at bounding box center [462, 251] width 924 height 503
